Goal: Find contact information: Obtain details needed to contact an individual or organization

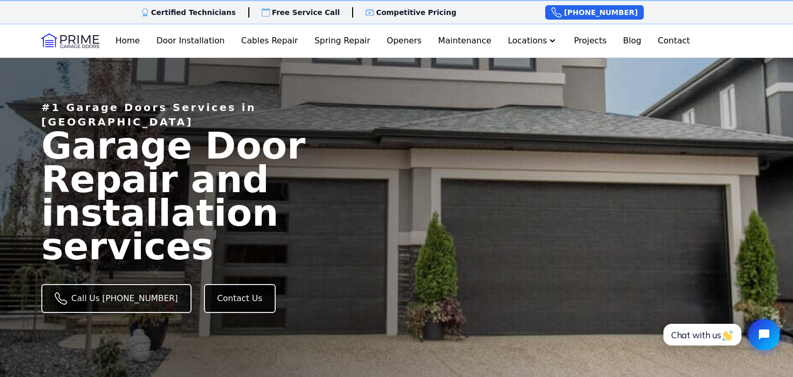
click at [232, 284] on link "Contact Us" at bounding box center [240, 298] width 72 height 29
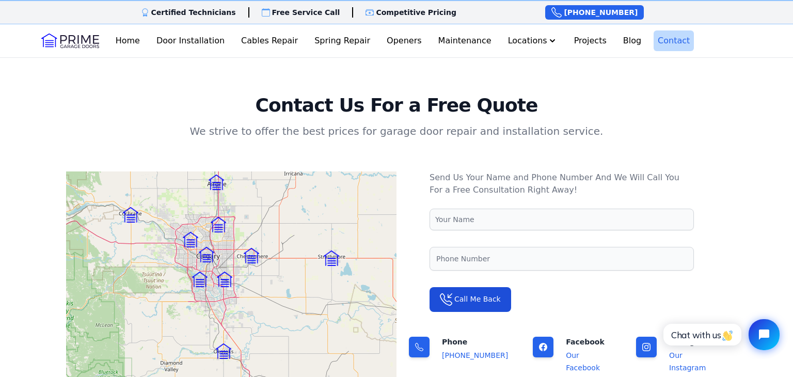
scroll to position [10, 0]
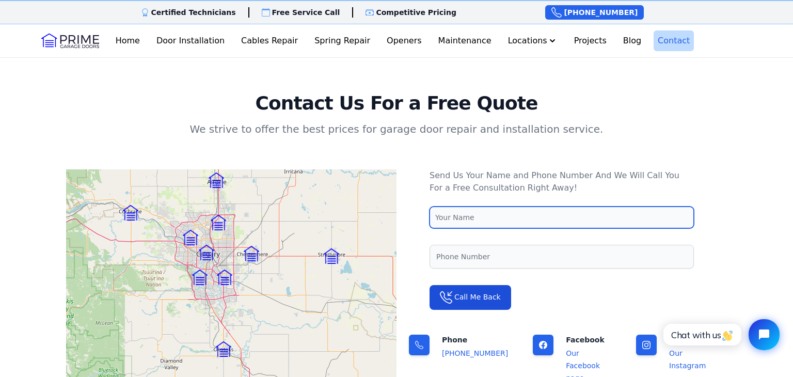
click at [507, 213] on input "text" at bounding box center [561, 217] width 264 height 22
type input "Jon"
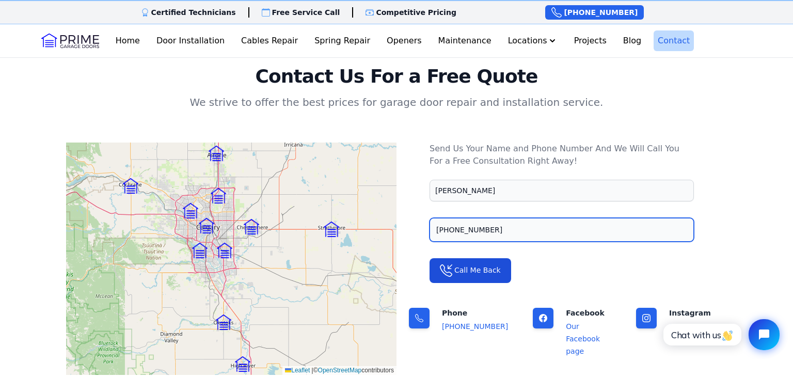
scroll to position [41, 0]
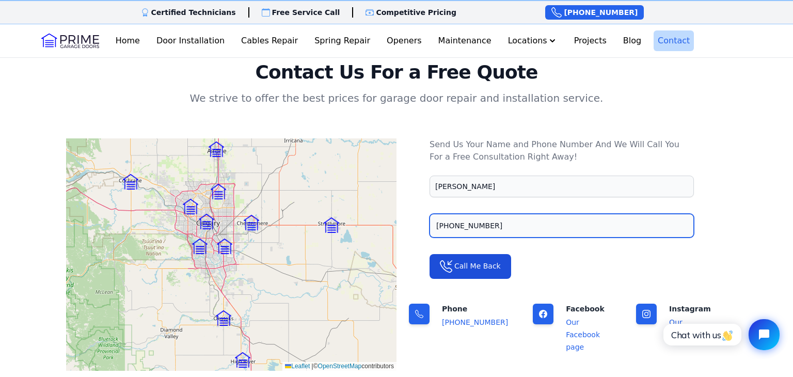
type input "403-809-2547"
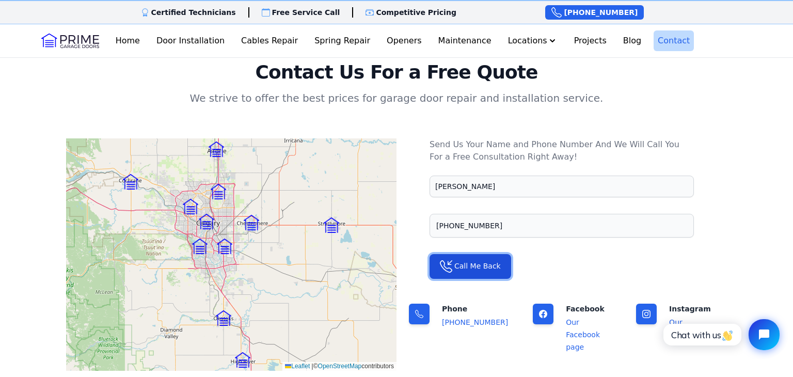
click at [487, 264] on button "Call Me Back" at bounding box center [470, 266] width 82 height 25
